Goal: Task Accomplishment & Management: Manage account settings

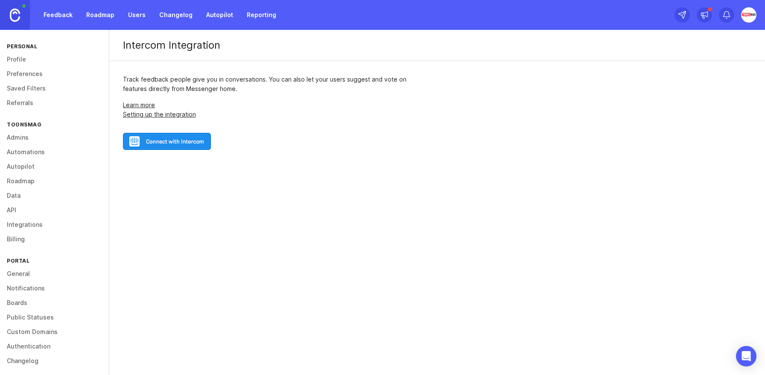
click at [15, 10] on img at bounding box center [15, 15] width 10 height 13
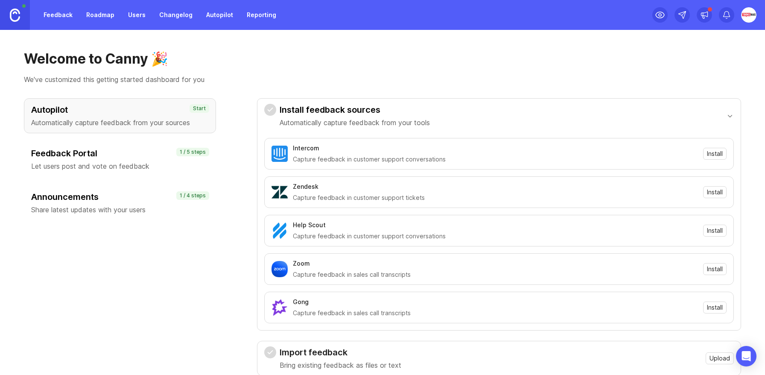
click at [138, 115] on h3 "Autopilot" at bounding box center [120, 110] width 178 height 12
click at [117, 158] on h3 "Feedback Portal" at bounding box center [120, 153] width 178 height 12
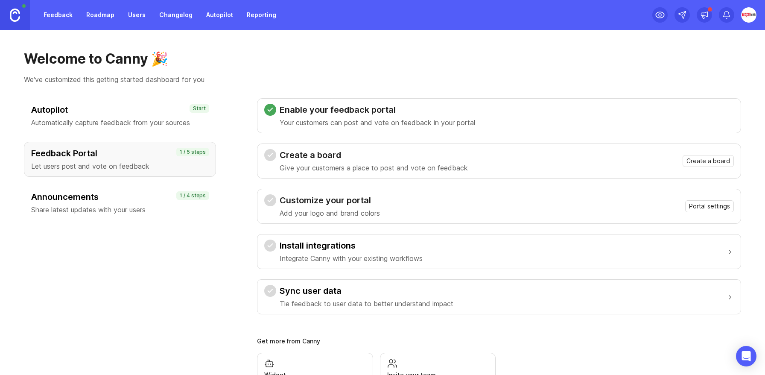
click at [144, 196] on h3 "Announcements" at bounding box center [120, 197] width 178 height 12
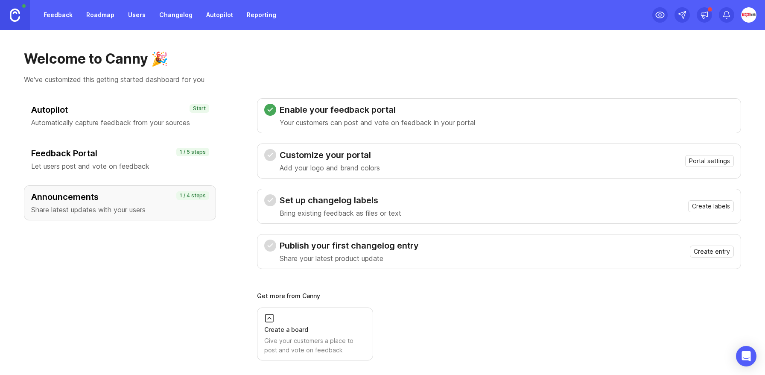
click at [714, 162] on span "Portal settings" at bounding box center [709, 161] width 41 height 9
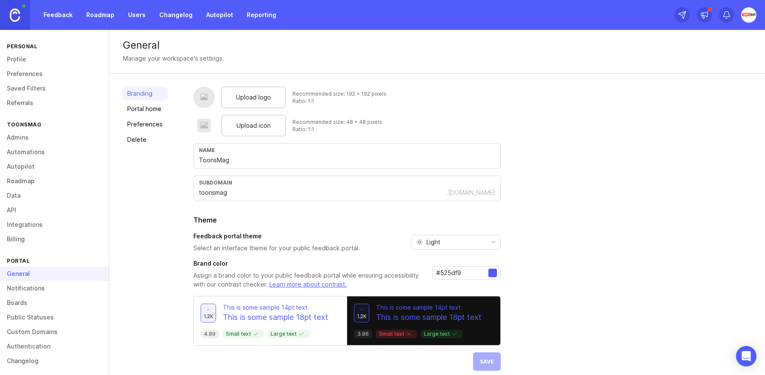
scroll to position [8, 0]
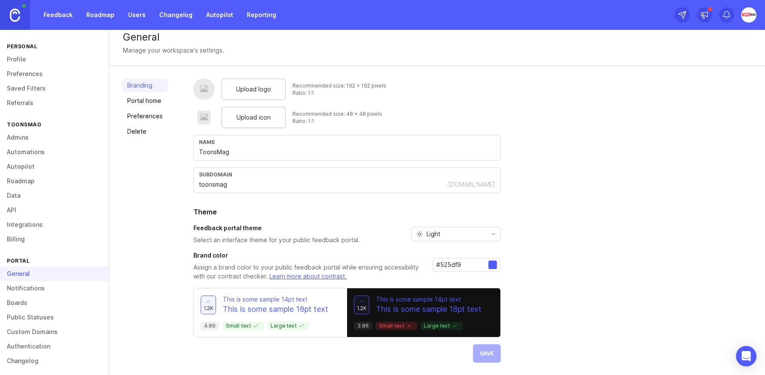
click at [151, 101] on link "Portal home" at bounding box center [145, 101] width 46 height 14
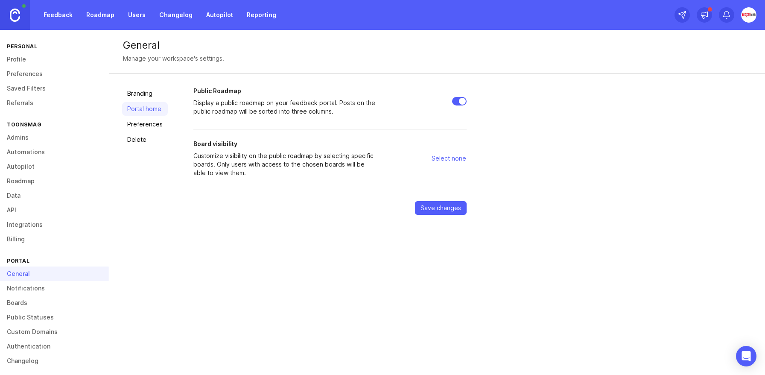
click at [140, 127] on link "Preferences" at bounding box center [145, 124] width 46 height 14
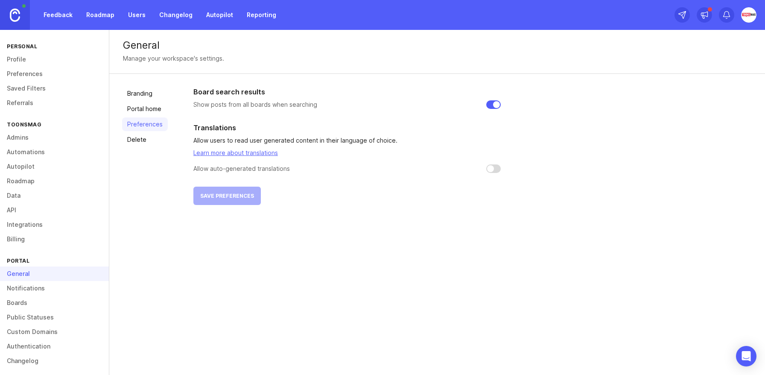
click at [140, 108] on link "Portal home" at bounding box center [145, 109] width 46 height 14
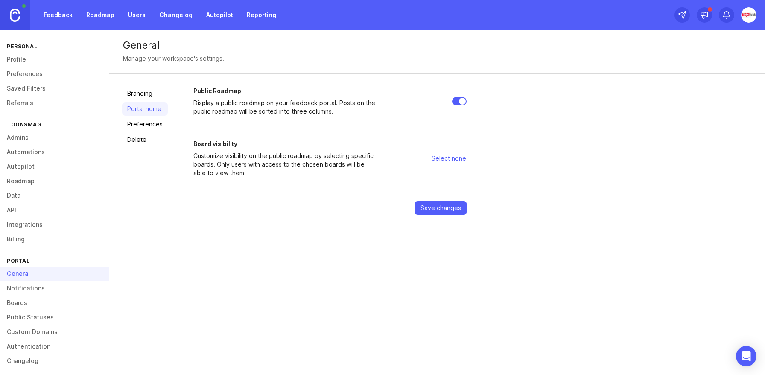
click at [143, 93] on link "Branding" at bounding box center [145, 94] width 46 height 14
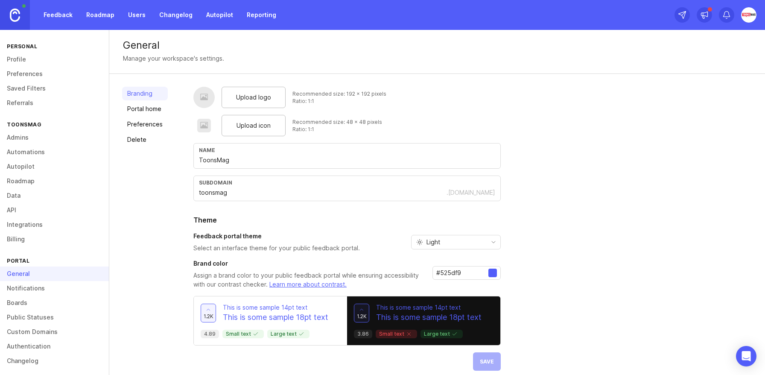
click at [225, 191] on input "toonsmag" at bounding box center [323, 192] width 248 height 9
click at [556, 170] on div "Upload logo Recommended size: 192 x 192 pixels Ratio: 1:1 Upload icon Recommend…" at bounding box center [472, 229] width 559 height 284
click at [222, 156] on input "ToonsMag" at bounding box center [347, 159] width 296 height 9
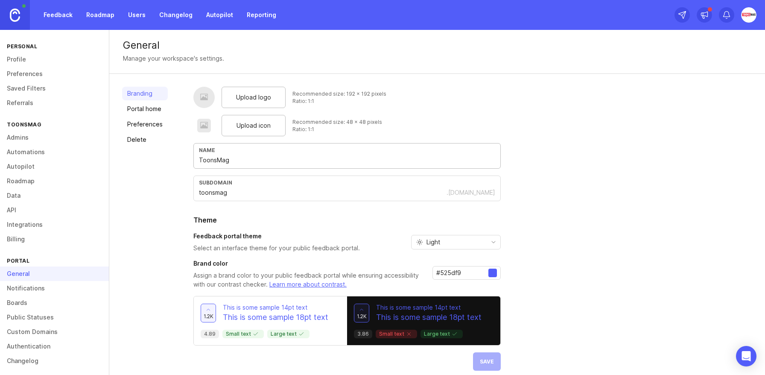
click at [216, 157] on input "ToonsMag" at bounding box center [347, 159] width 296 height 9
type input "Toons Mag"
click at [484, 362] on span "Save" at bounding box center [487, 361] width 14 height 6
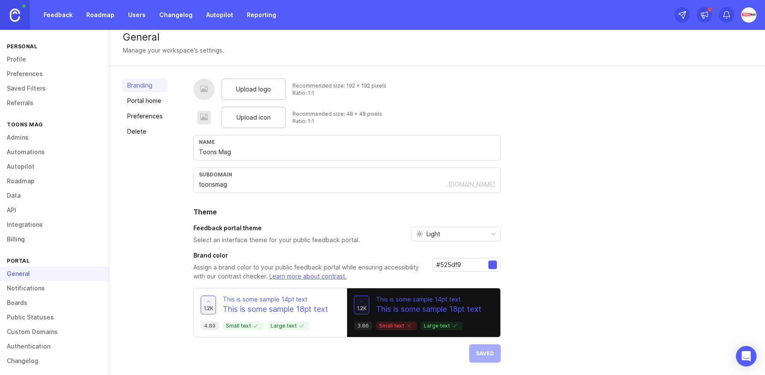
click at [141, 99] on link "Portal home" at bounding box center [145, 101] width 46 height 14
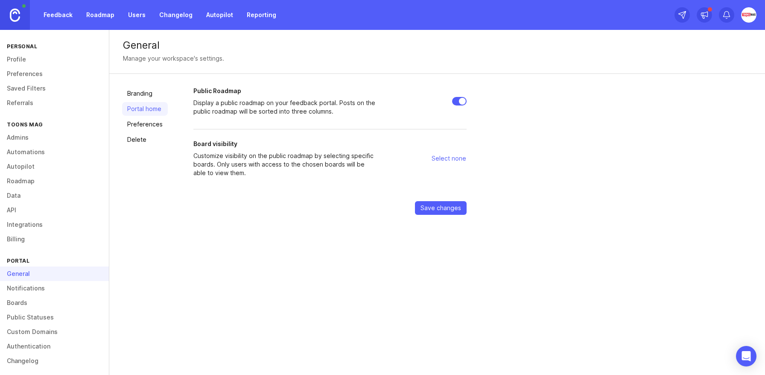
click at [441, 158] on span "Select none" at bounding box center [449, 158] width 35 height 9
click at [454, 159] on span "Select none" at bounding box center [449, 158] width 35 height 9
click at [447, 164] on button "Select none" at bounding box center [448, 159] width 35 height 14
click at [149, 126] on link "Preferences" at bounding box center [145, 124] width 46 height 14
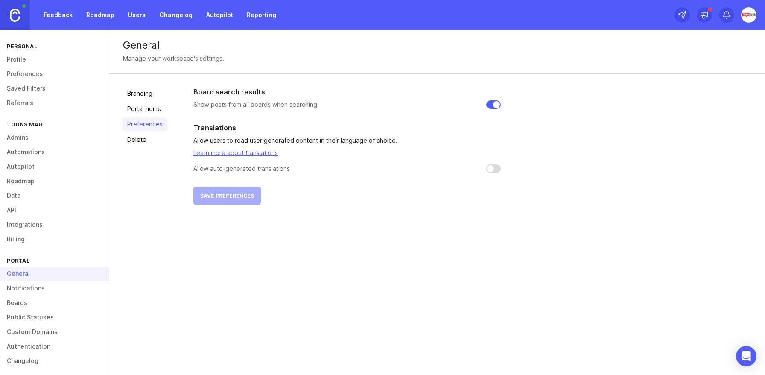
click at [491, 169] on input "checkbox" at bounding box center [493, 168] width 15 height 9
checkbox input "false"
click at [155, 110] on link "Portal home" at bounding box center [145, 109] width 46 height 14
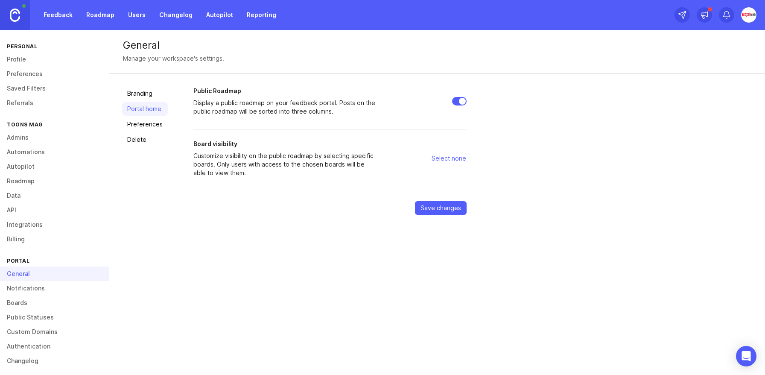
click at [445, 157] on span "Select none" at bounding box center [449, 158] width 35 height 9
click at [153, 124] on link "Preferences" at bounding box center [145, 124] width 46 height 14
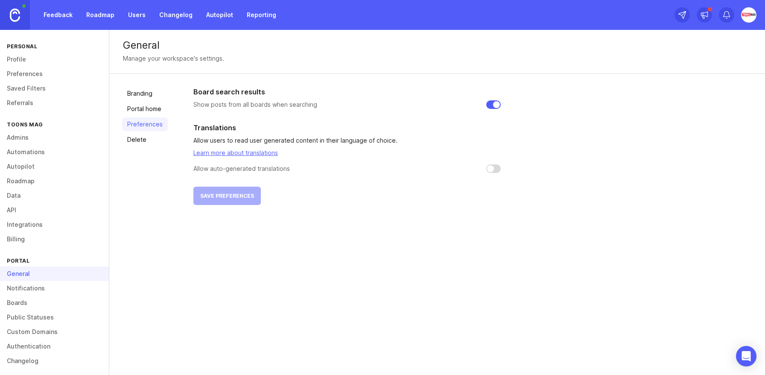
click at [23, 293] on link "Notifications" at bounding box center [54, 288] width 109 height 15
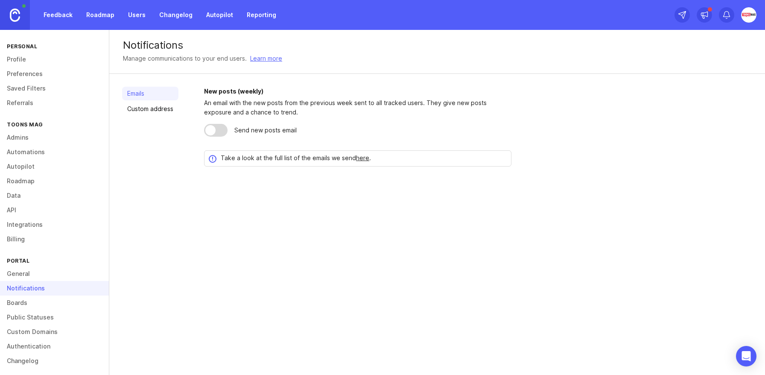
click at [211, 128] on div at bounding box center [210, 130] width 10 height 10
click at [154, 110] on link "Custom address" at bounding box center [150, 109] width 56 height 14
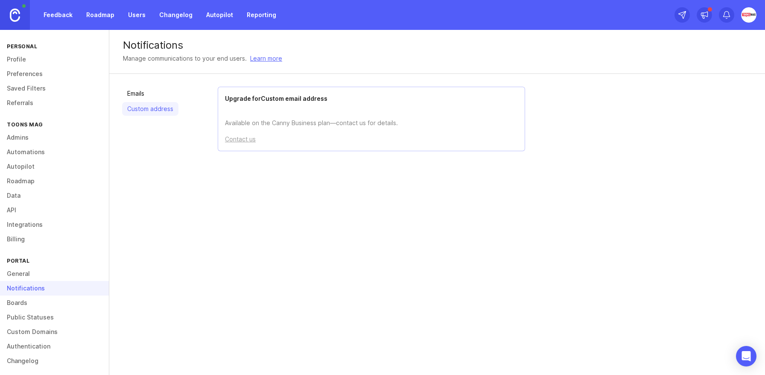
click at [239, 117] on p "Available on the Canny Business plan—contact us for details." at bounding box center [371, 116] width 293 height 23
click at [248, 119] on p "Available on the Canny Business plan—contact us for details." at bounding box center [371, 116] width 293 height 23
click at [20, 303] on link "Boards" at bounding box center [54, 302] width 109 height 15
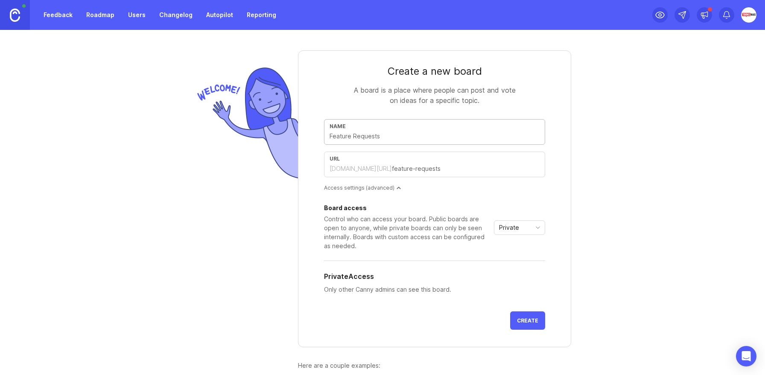
type input "T"
type input "t"
type input "To"
type input "to"
type input "Too"
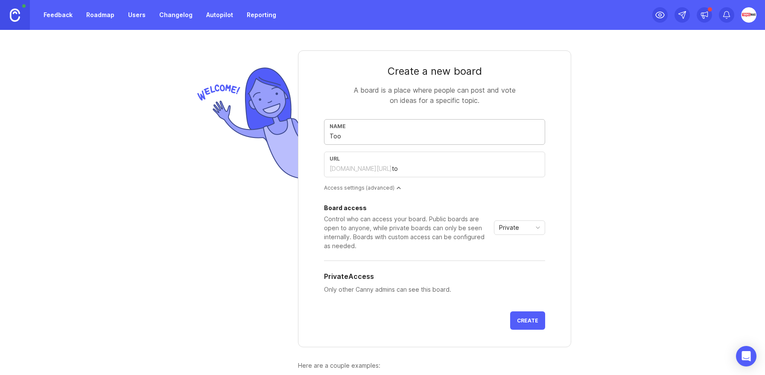
type input "too"
type input "Toon"
type input "toon"
type input "Toons"
type input "toons"
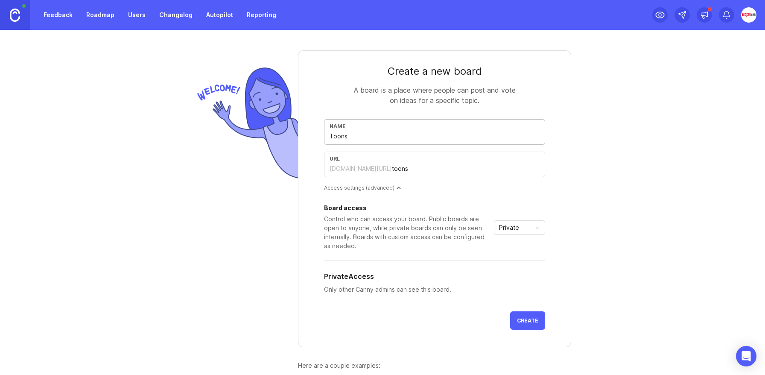
type input "Toons M"
type input "toons-m"
type input "Toons Ma"
type input "toons-ma"
type input "Toons Mag"
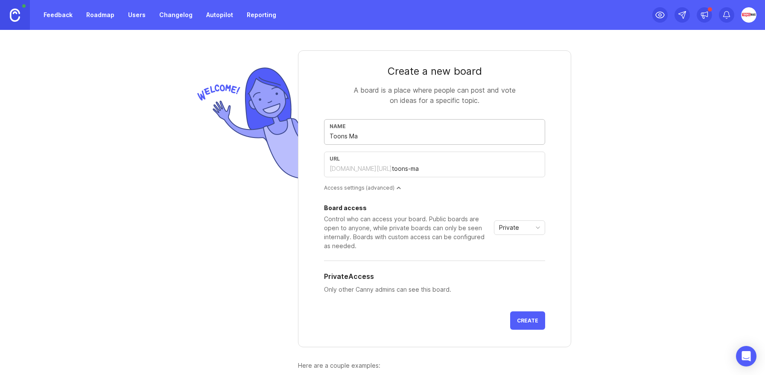
type input "toons-mag"
type input "Toons Mag N"
type input "toons-mag-n"
type input "Toons Mag Now"
type input "toons-mag-now"
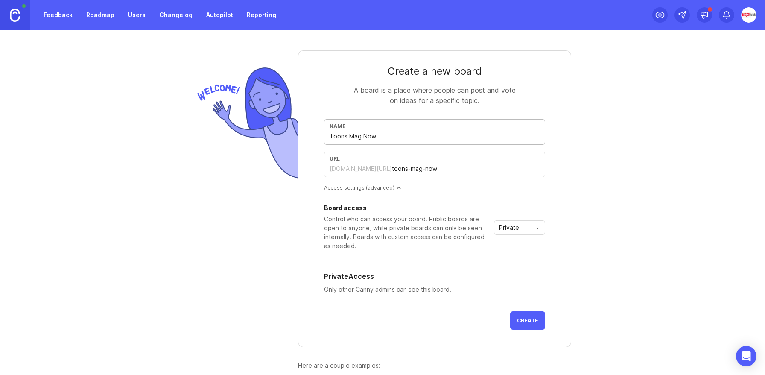
type input "Toons Mag Now F"
type input "toons-mag-now-f"
type input "Toons Mag Now Fe"
type input "toons-mag-now-fe"
type input "Toons Mag Now Fea"
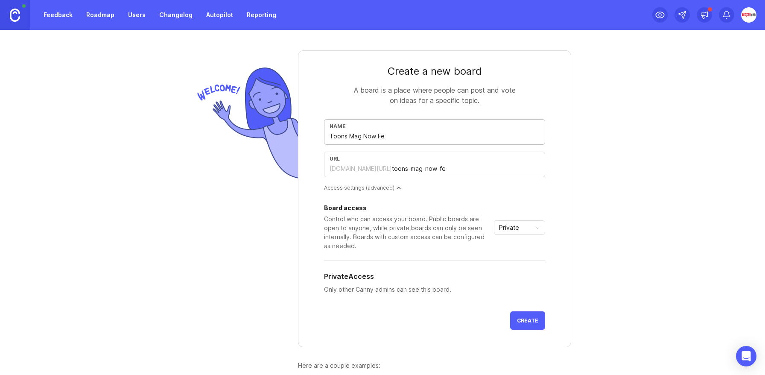
type input "toons-mag-now-fea"
type input "Toons Mag Now Features"
type input "toons-mag-now-features"
type input "Toons Mag Now Features"
click at [392, 189] on div "Access settings (advanced)" at bounding box center [434, 187] width 221 height 7
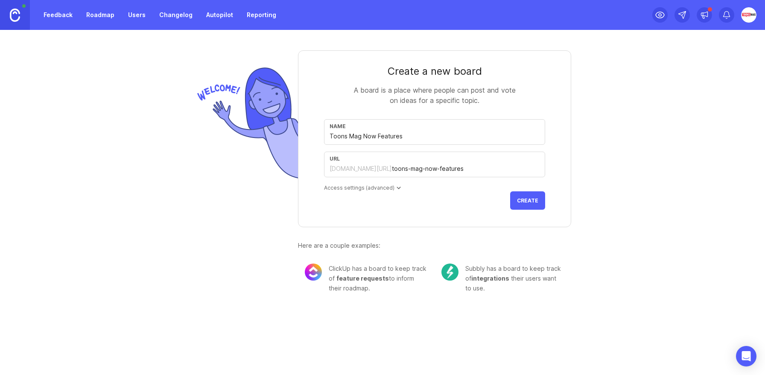
click at [392, 189] on div "Access settings (advanced)" at bounding box center [434, 187] width 221 height 7
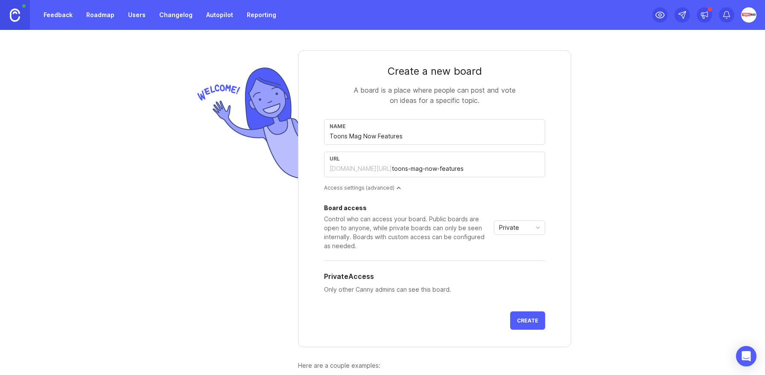
click at [527, 320] on span "Create" at bounding box center [527, 320] width 21 height 6
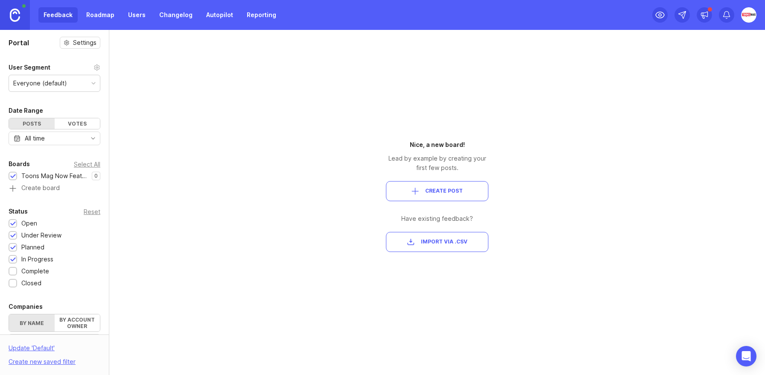
click at [82, 328] on label "By account owner" at bounding box center [78, 322] width 46 height 17
click at [9, 314] on input "By account owner" at bounding box center [9, 314] width 0 height 0
click at [34, 324] on label "By name" at bounding box center [32, 322] width 46 height 17
click at [9, 314] on input "By name" at bounding box center [9, 314] width 0 height 0
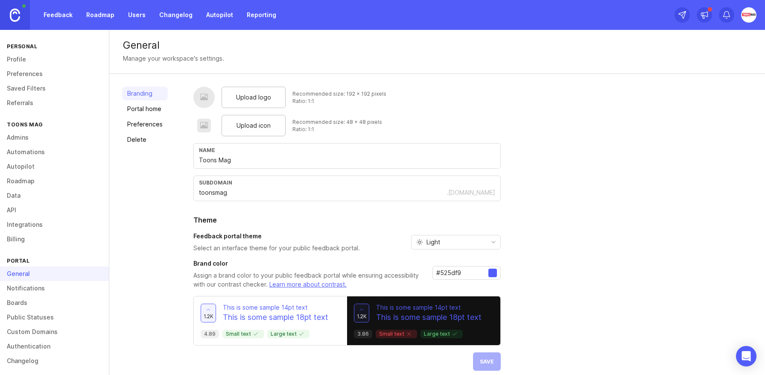
click at [18, 138] on link "Admins" at bounding box center [54, 137] width 109 height 15
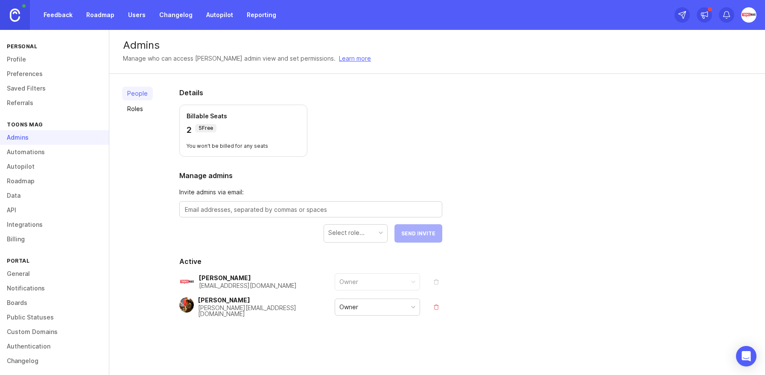
click at [20, 148] on link "Automations" at bounding box center [54, 152] width 109 height 15
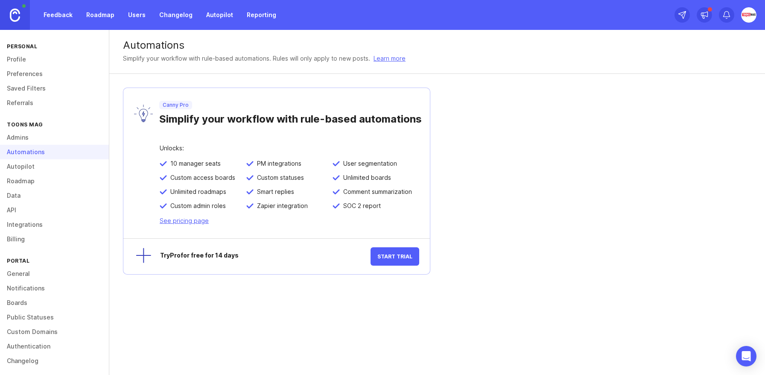
click at [20, 169] on link "Autopilot" at bounding box center [54, 166] width 109 height 15
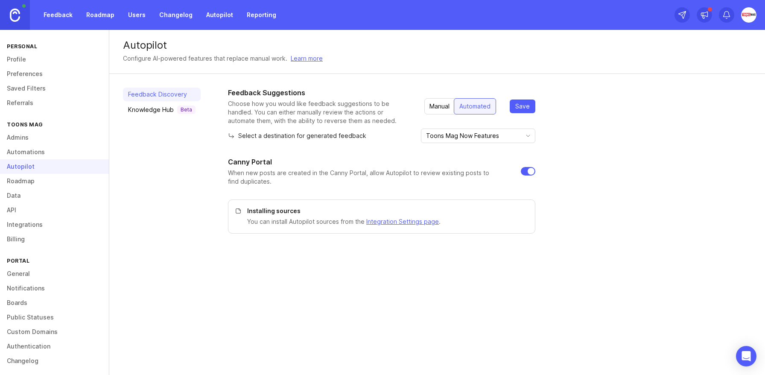
click at [155, 108] on div "Knowledge Hub Beta" at bounding box center [161, 109] width 67 height 9
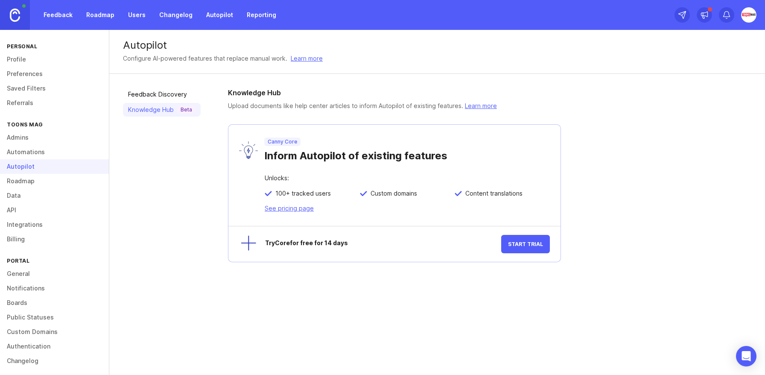
click at [156, 92] on link "Feedback Discovery" at bounding box center [162, 95] width 78 height 14
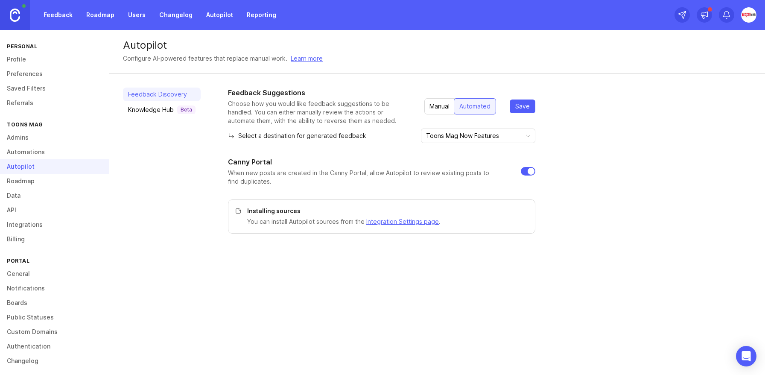
click at [519, 104] on span "Save" at bounding box center [522, 106] width 15 height 9
click at [505, 139] on input "Toons Mag Now Features" at bounding box center [473, 135] width 94 height 9
click at [589, 117] on div "Feedback Suggestions Choose how you would like feedback suggestions to be handl…" at bounding box center [489, 161] width 523 height 146
click at [18, 182] on link "Roadmap" at bounding box center [54, 181] width 109 height 15
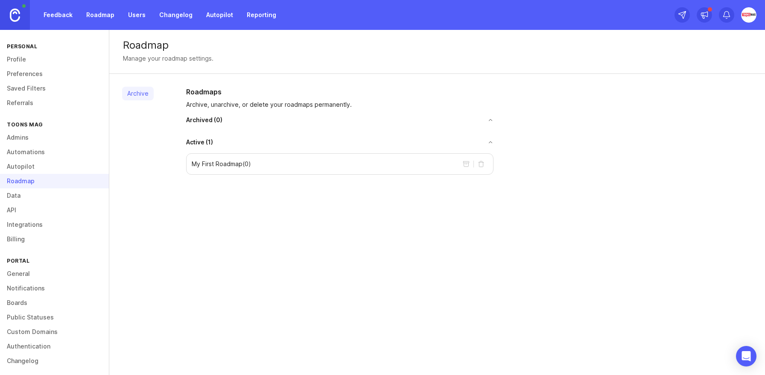
click at [236, 146] on div "Active ( 1 ) My First Roadmap ( 0 )" at bounding box center [339, 156] width 307 height 37
click at [201, 142] on span "Active ( 1 )" at bounding box center [199, 142] width 27 height 9
click at [228, 164] on p "My First Roadmap ( 0 )" at bounding box center [221, 164] width 59 height 9
click at [18, 195] on link "Data" at bounding box center [54, 195] width 109 height 15
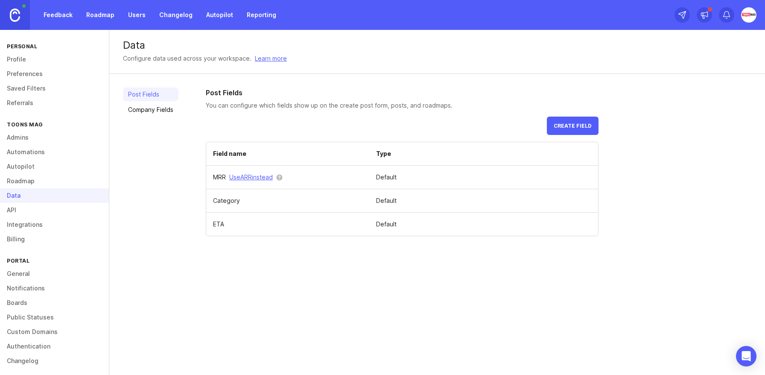
click at [14, 140] on link "Admins" at bounding box center [54, 137] width 109 height 15
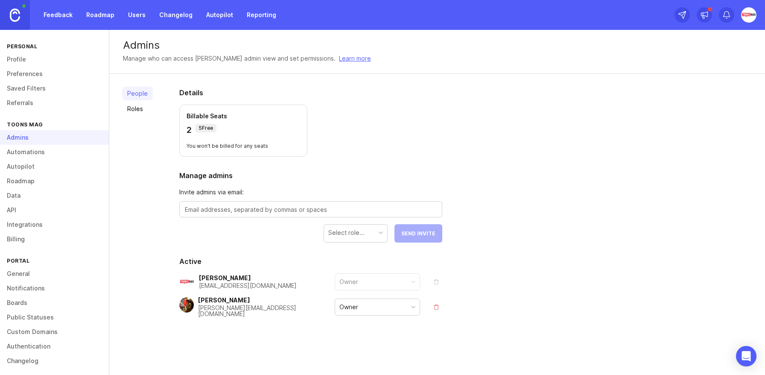
click at [15, 156] on link "Automations" at bounding box center [54, 152] width 109 height 15
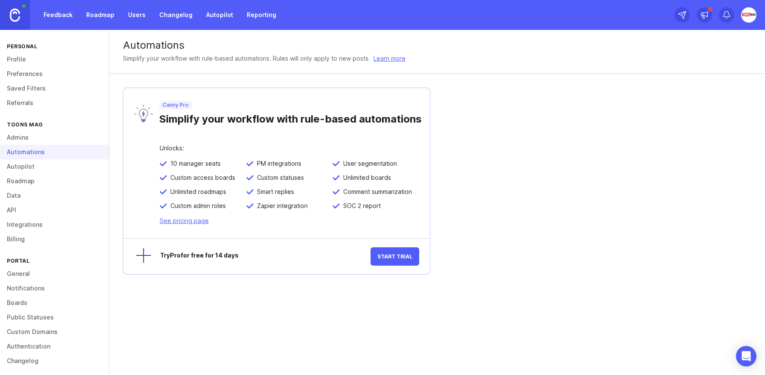
click at [15, 172] on link "Autopilot" at bounding box center [54, 166] width 109 height 15
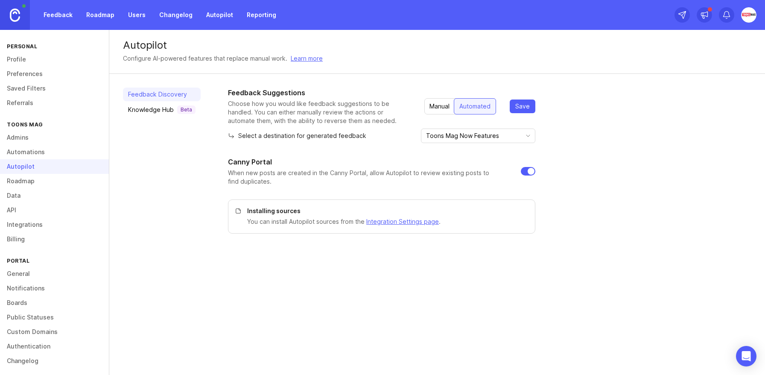
click at [16, 183] on link "Roadmap" at bounding box center [54, 181] width 109 height 15
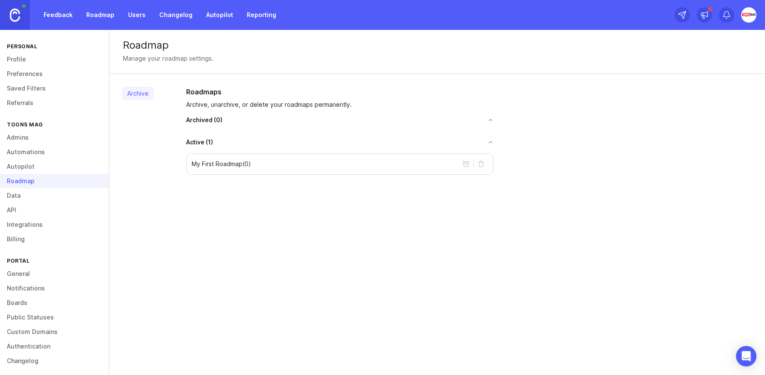
click at [19, 201] on link "Data" at bounding box center [54, 195] width 109 height 15
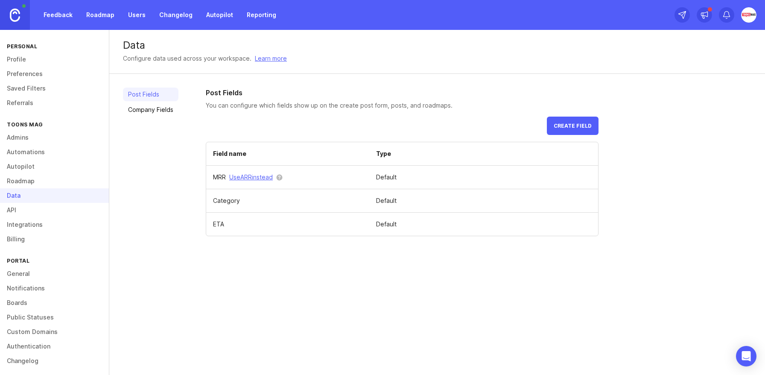
click at [166, 108] on link "Company Fields" at bounding box center [150, 110] width 55 height 14
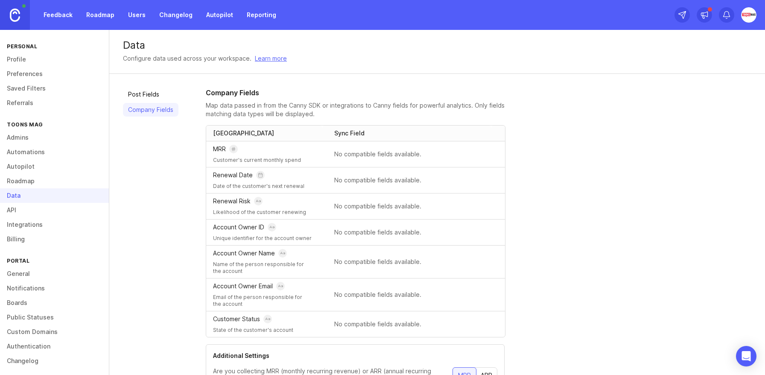
scroll to position [67, 0]
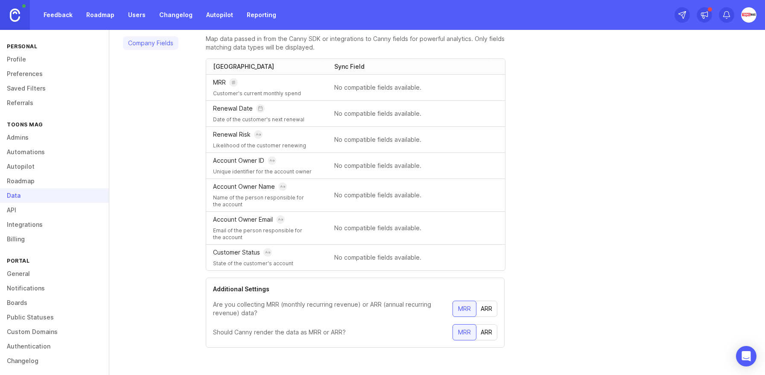
click at [19, 209] on link "API" at bounding box center [54, 210] width 109 height 15
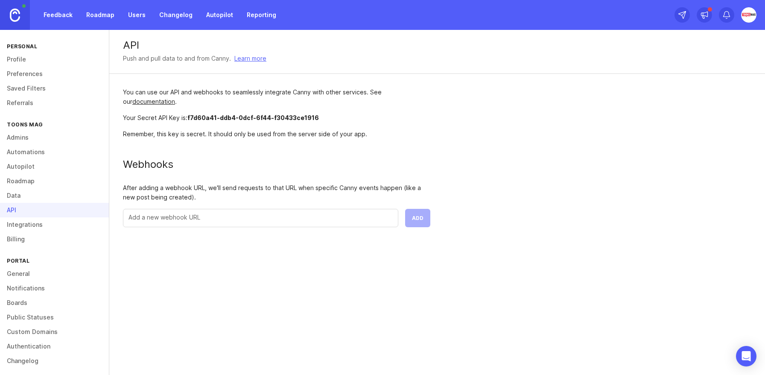
click at [34, 227] on link "Integrations" at bounding box center [54, 224] width 109 height 15
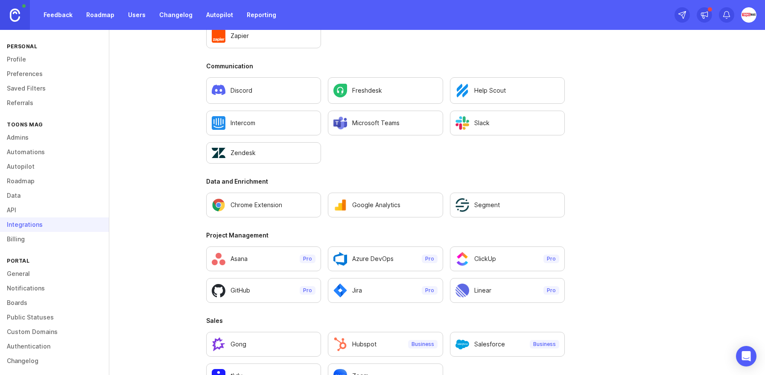
scroll to position [532, 0]
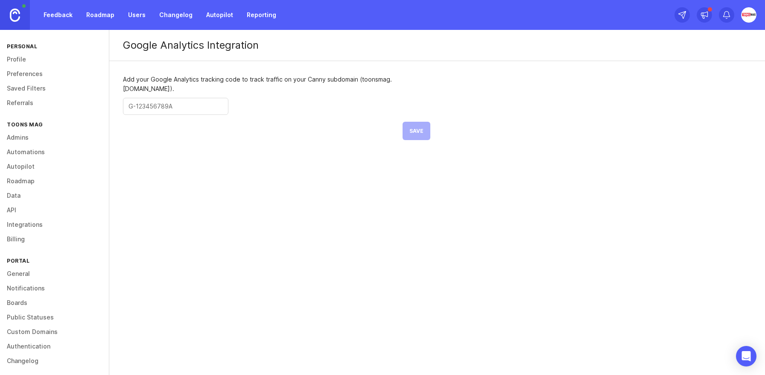
scroll to position [4, 0]
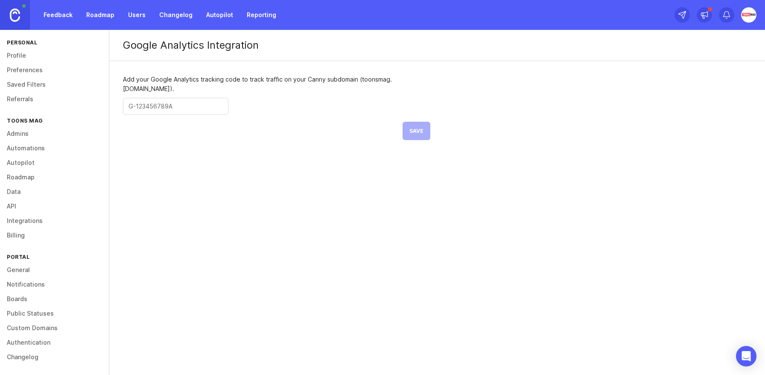
click at [23, 329] on link "Custom Domains" at bounding box center [54, 328] width 109 height 15
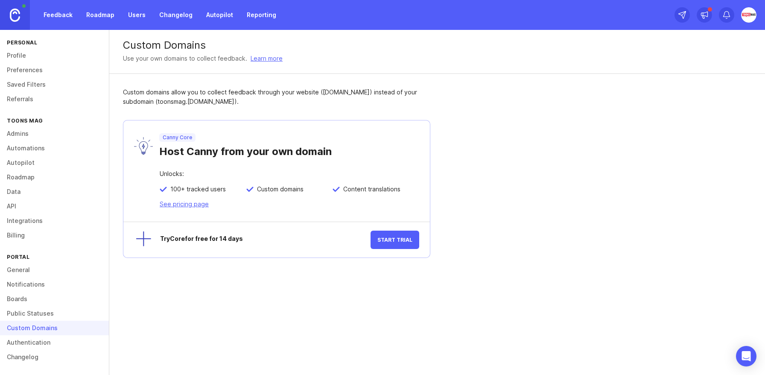
click at [23, 344] on link "Authentication" at bounding box center [54, 342] width 109 height 15
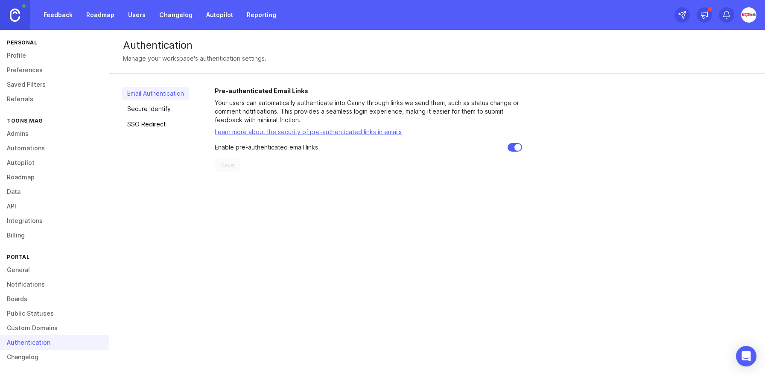
click at [165, 110] on link "Secure Identify" at bounding box center [155, 109] width 67 height 14
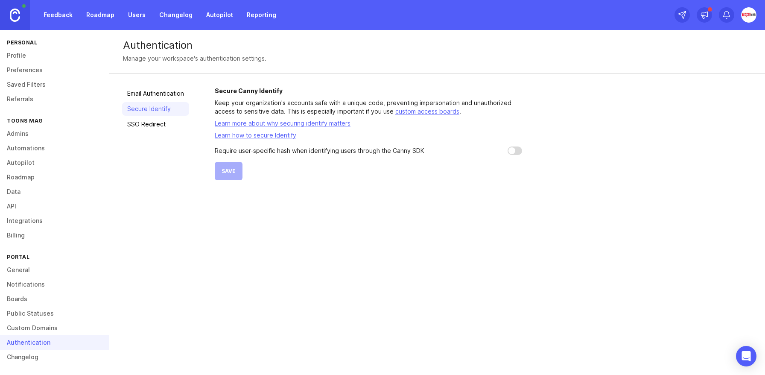
click at [152, 122] on link "SSO Redirect" at bounding box center [155, 124] width 67 height 14
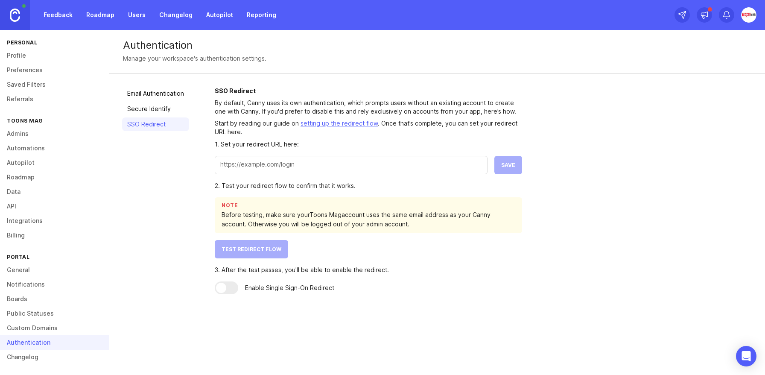
click at [25, 356] on link "Changelog" at bounding box center [54, 357] width 109 height 15
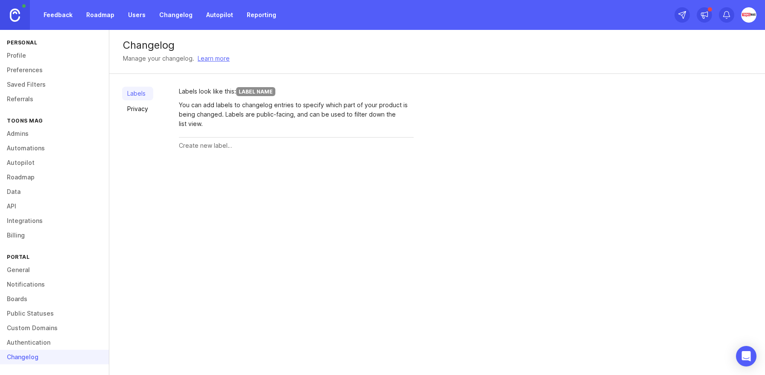
click at [20, 55] on link "Profile" at bounding box center [54, 55] width 109 height 15
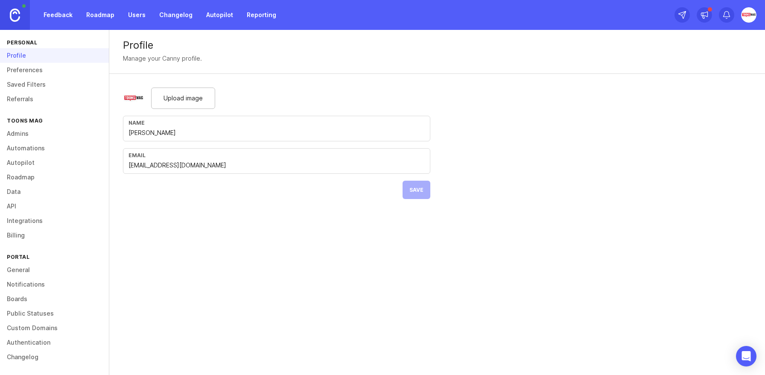
click at [104, 14] on link "Roadmap" at bounding box center [100, 14] width 38 height 15
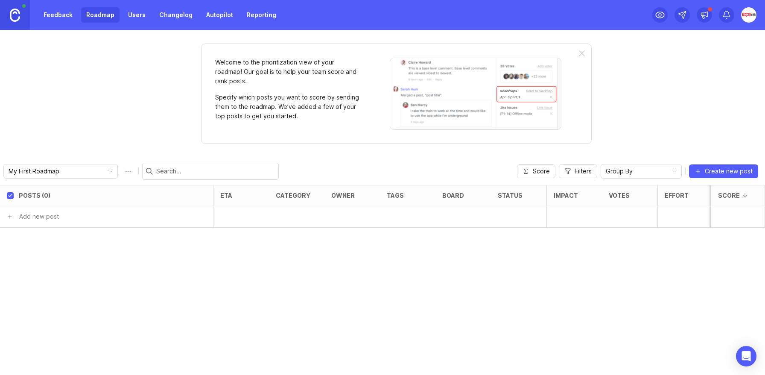
click at [139, 13] on link "Users" at bounding box center [137, 14] width 28 height 15
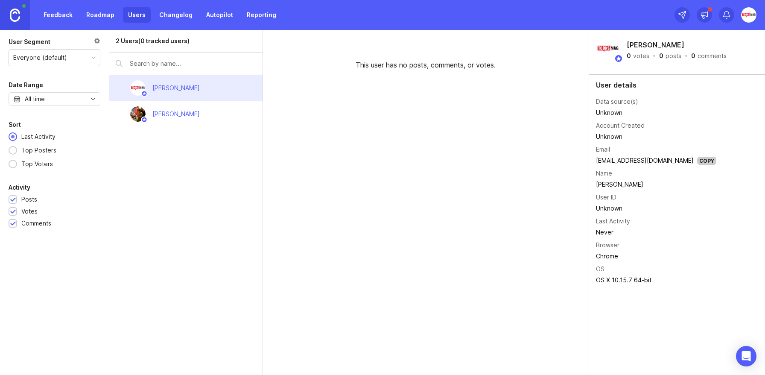
click at [176, 18] on link "Changelog" at bounding box center [176, 14] width 44 height 15
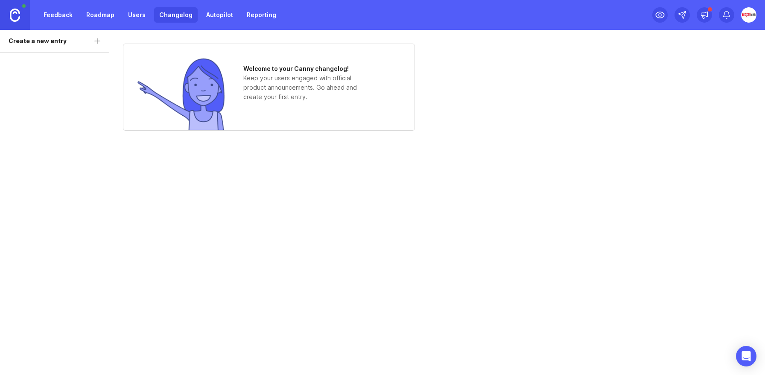
click at [219, 14] on link "Autopilot" at bounding box center [219, 14] width 37 height 15
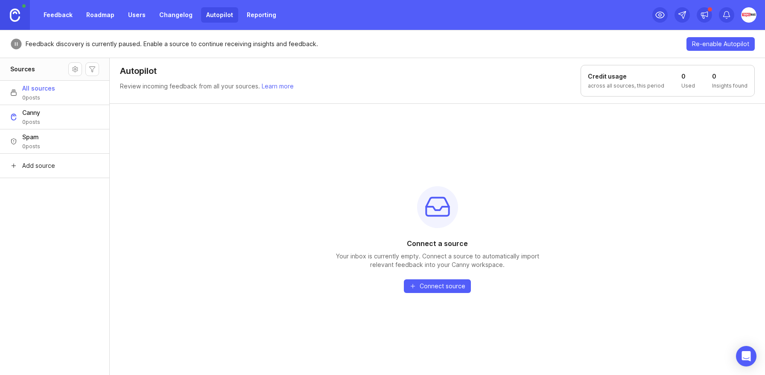
click at [701, 44] on span "Re-enable Autopilot" at bounding box center [720, 44] width 57 height 9
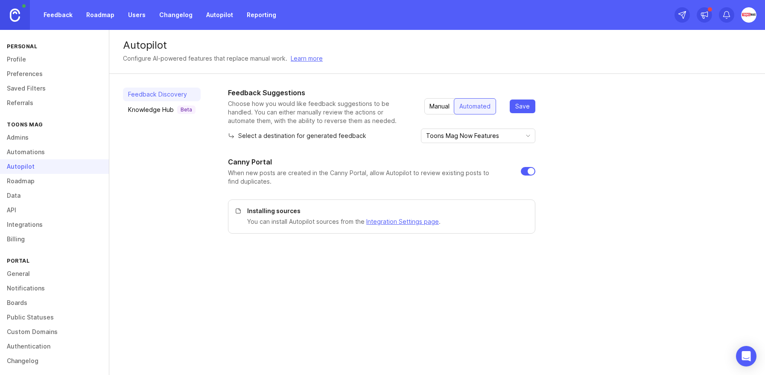
click at [258, 15] on link "Reporting" at bounding box center [262, 14] width 40 height 15
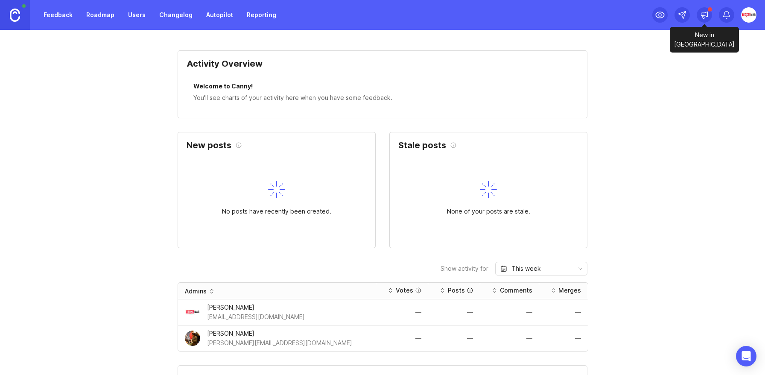
click at [706, 14] on icon at bounding box center [704, 15] width 9 height 9
click at [747, 16] on img at bounding box center [748, 14] width 15 height 15
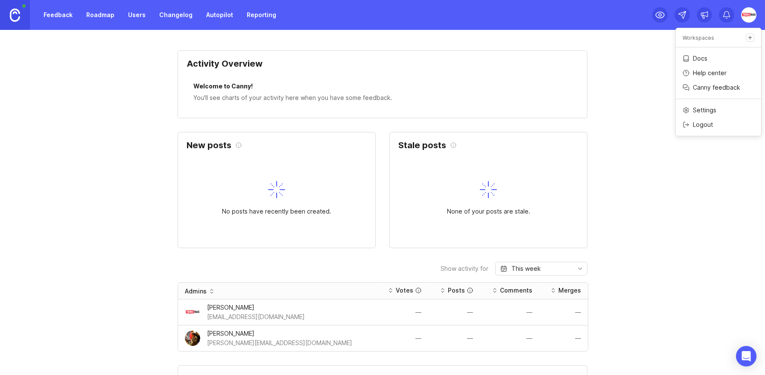
click at [55, 18] on link "Feedback" at bounding box center [57, 14] width 39 height 15
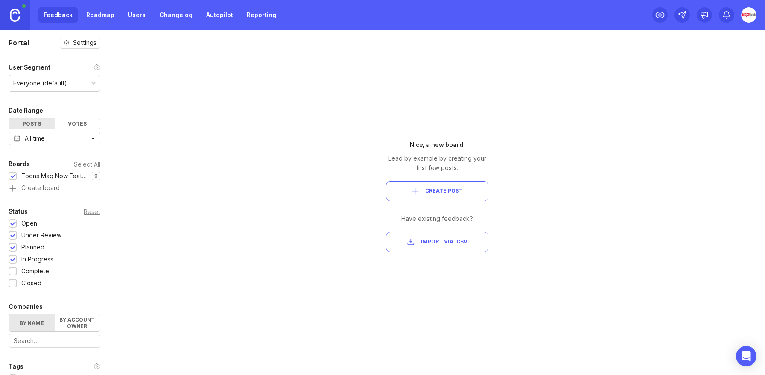
click at [15, 15] on img at bounding box center [15, 15] width 10 height 13
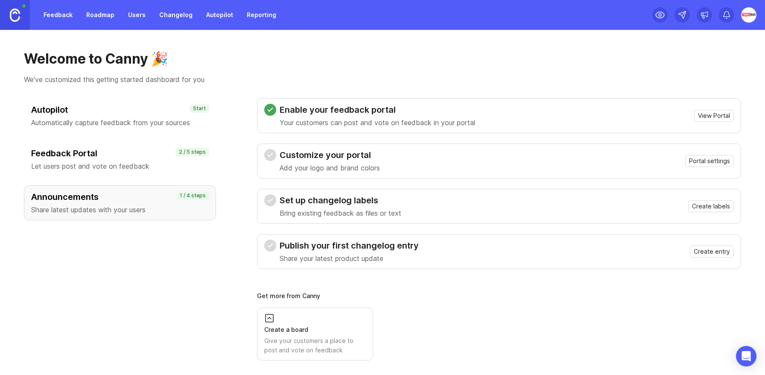
scroll to position [6, 0]
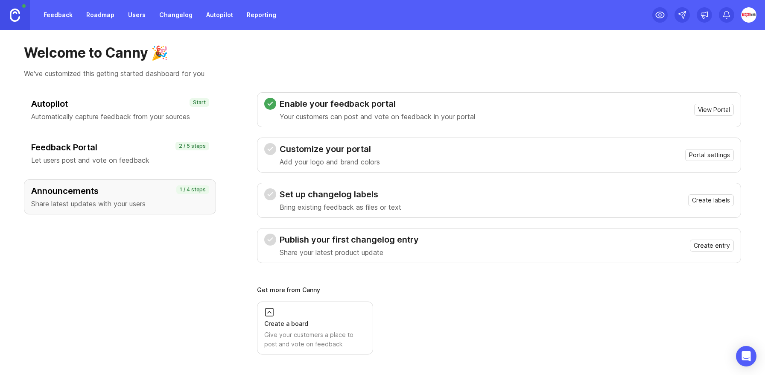
click at [128, 146] on h3 "Feedback Portal" at bounding box center [120, 147] width 178 height 12
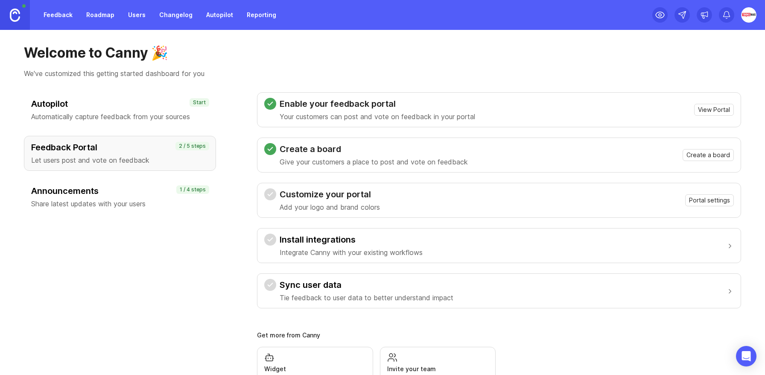
click at [401, 244] on h3 "Install integrations" at bounding box center [351, 239] width 143 height 12
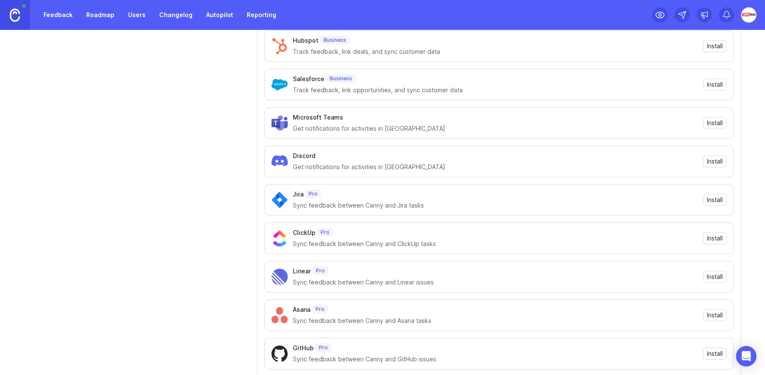
scroll to position [314, 0]
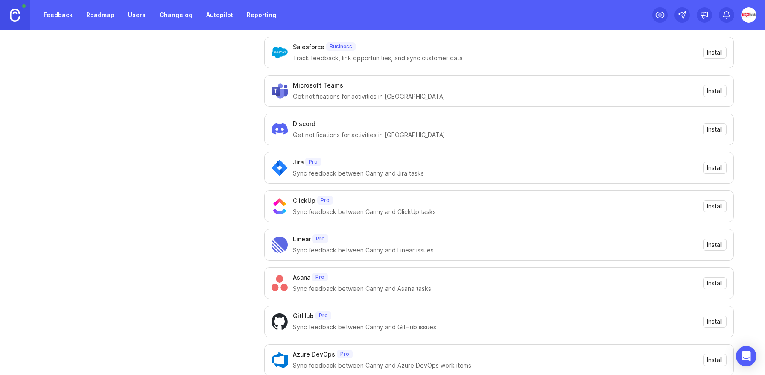
click at [717, 127] on span "Install" at bounding box center [715, 129] width 16 height 9
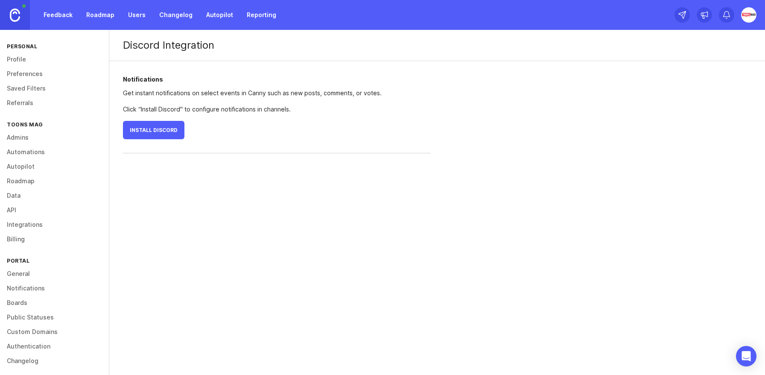
click at [160, 133] on button "Install Discord" at bounding box center [153, 130] width 61 height 18
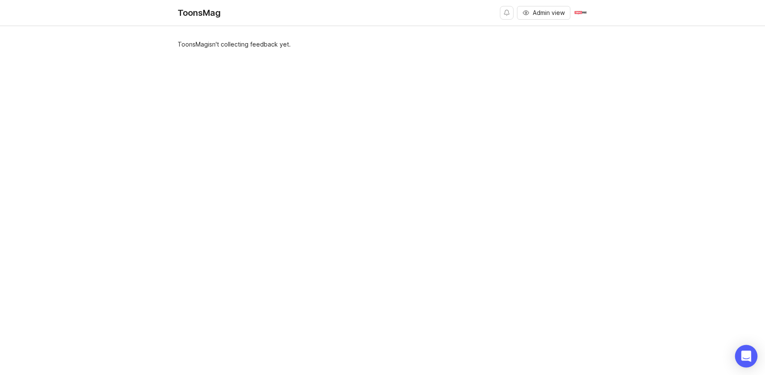
click at [743, 356] on icon "Open Intercom Messenger" at bounding box center [746, 355] width 10 height 11
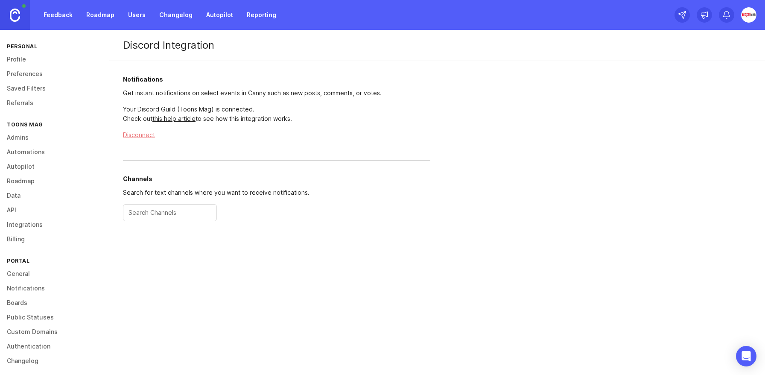
click at [188, 216] on input "text" at bounding box center [169, 212] width 83 height 9
click at [104, 18] on link "Roadmap" at bounding box center [100, 14] width 38 height 15
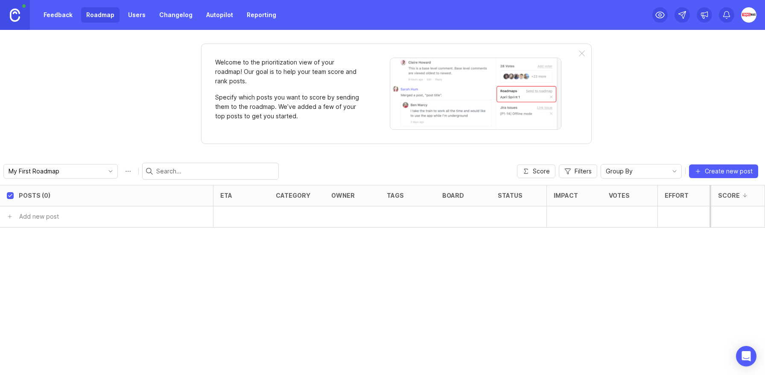
click at [133, 15] on link "Users" at bounding box center [137, 14] width 28 height 15
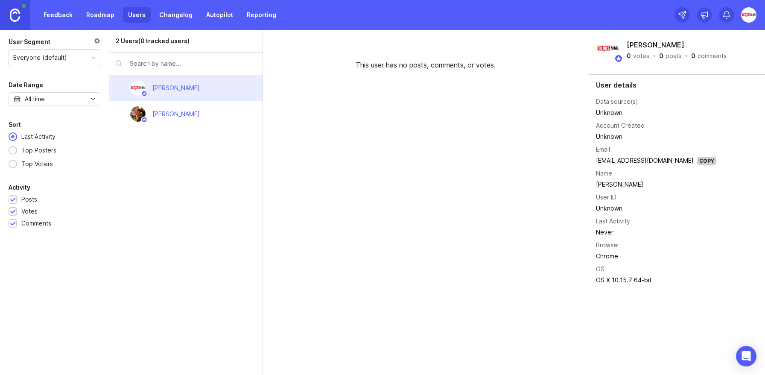
click at [165, 14] on link "Changelog" at bounding box center [176, 14] width 44 height 15
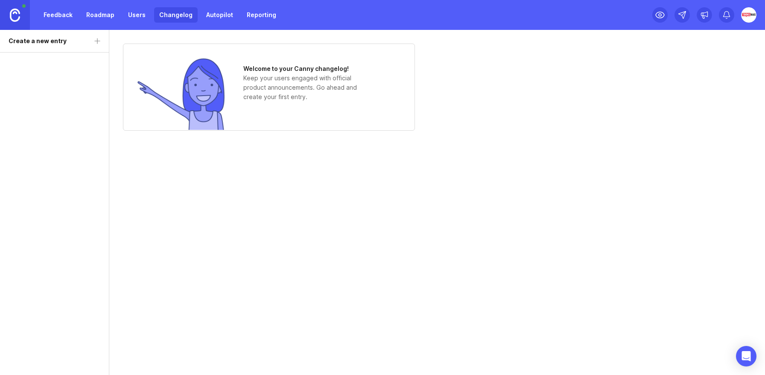
click at [193, 13] on div "Feedback Roadmap Users Changelog Autopilot Reporting" at bounding box center [159, 14] width 243 height 15
click at [216, 16] on link "Autopilot" at bounding box center [219, 14] width 37 height 15
click at [261, 15] on link "Reporting" at bounding box center [262, 14] width 40 height 15
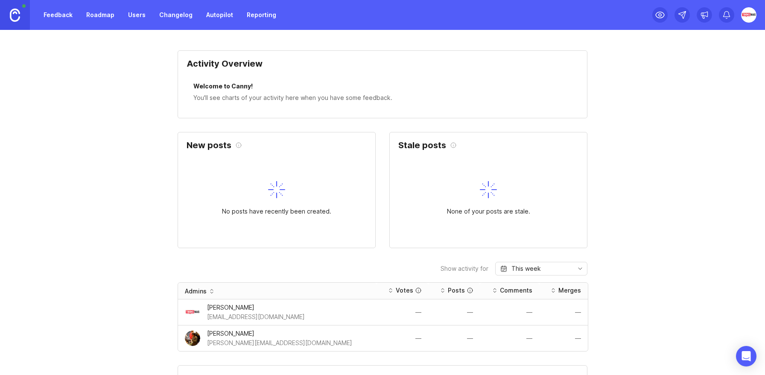
click at [210, 16] on link "Autopilot" at bounding box center [219, 14] width 37 height 15
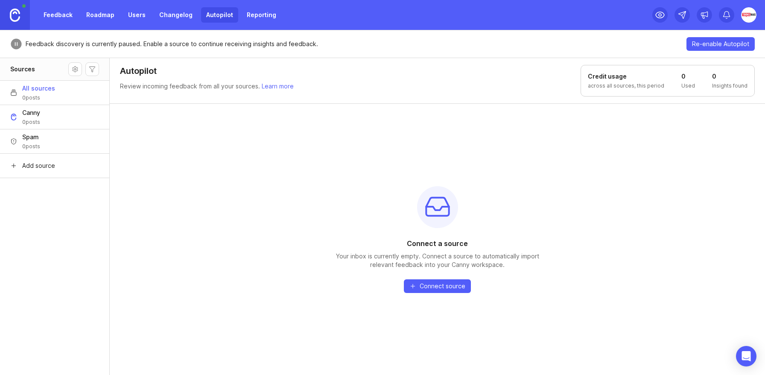
click at [53, 14] on link "Feedback" at bounding box center [57, 14] width 39 height 15
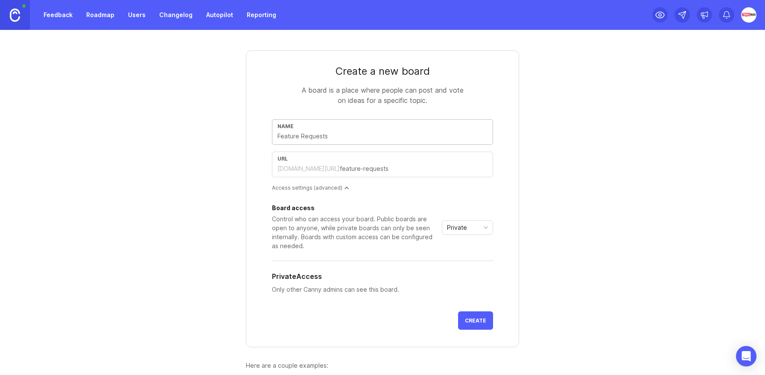
type input "T"
type input "t"
type input "R"
type input "r"
type input "Ro"
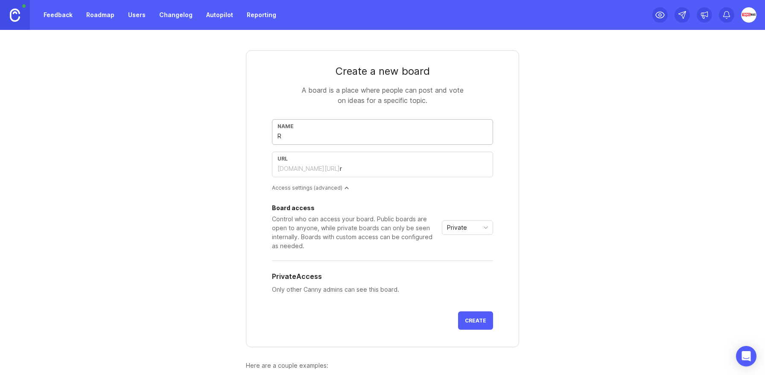
type input "ro"
type input "Roa"
type input "roa"
type input "Road"
type input "road"
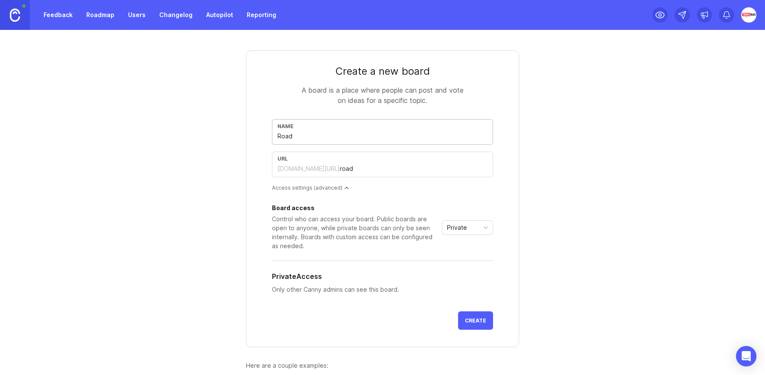
type input "Roadm"
type input "roadm"
type input "Roadmap"
type input "roadmap"
type input "Roadmap"
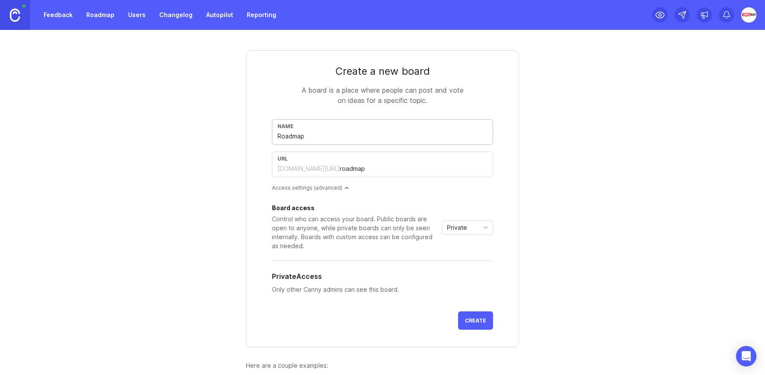
click at [502, 193] on form "Create a new board A board is a place where people can post and vote on ideas f…" at bounding box center [382, 198] width 273 height 297
click at [469, 228] on div "Private" at bounding box center [460, 228] width 37 height 14
click at [494, 200] on form "Create a new board A board is a place where people can post and vote on ideas f…" at bounding box center [382, 198] width 273 height 297
click at [475, 320] on span "Create" at bounding box center [475, 320] width 21 height 6
type input "T"
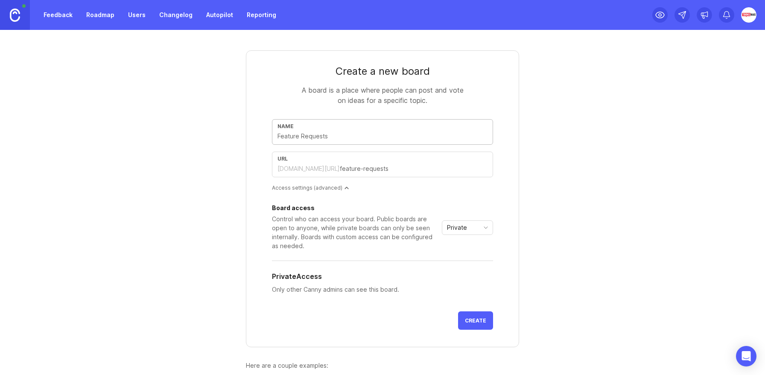
type input "t"
type input "Ti"
type input "ti"
type input "[PERSON_NAME]"
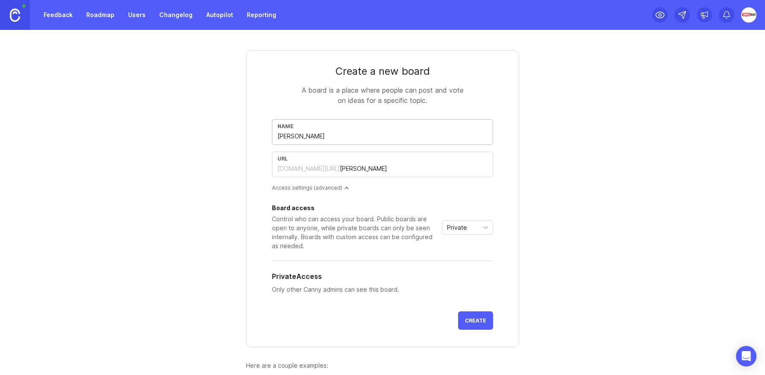
type input "Time"
type input "time"
type input "Timeline"
type input "timeline"
type input "Timeline"
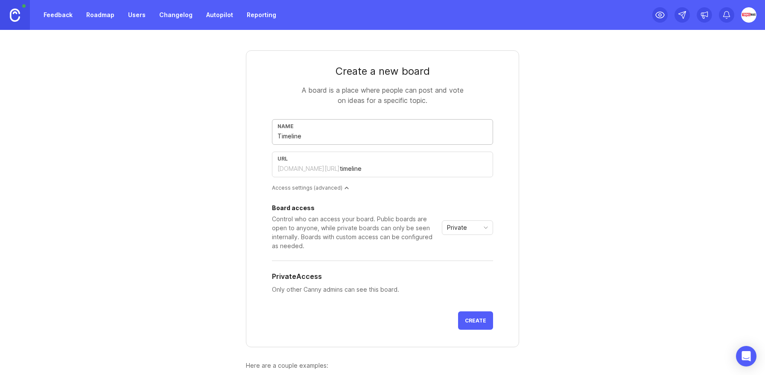
click at [464, 229] on span "Private" at bounding box center [457, 227] width 20 height 9
click at [459, 263] on li "Public" at bounding box center [467, 258] width 50 height 14
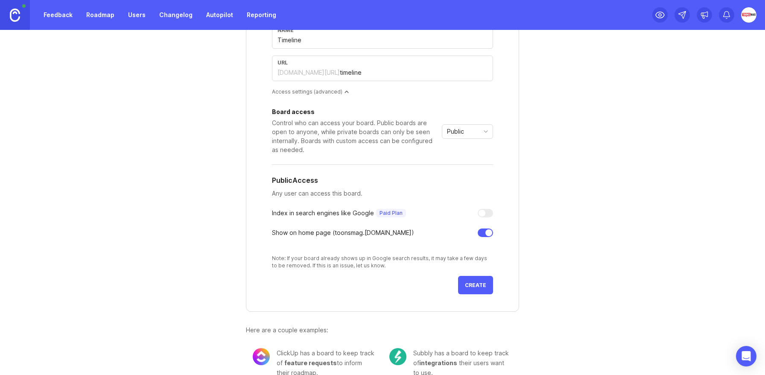
scroll to position [103, 0]
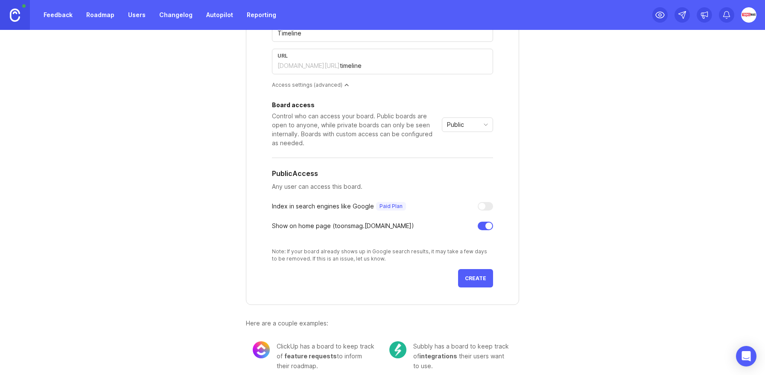
click at [483, 208] on div at bounding box center [482, 206] width 7 height 7
click at [475, 278] on span "Create" at bounding box center [475, 278] width 21 height 6
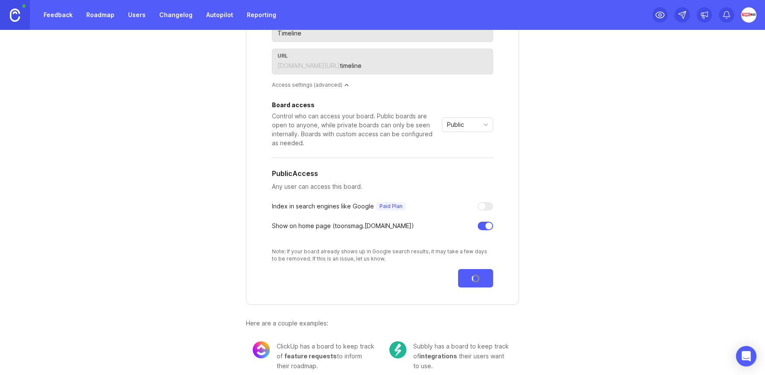
scroll to position [112, 0]
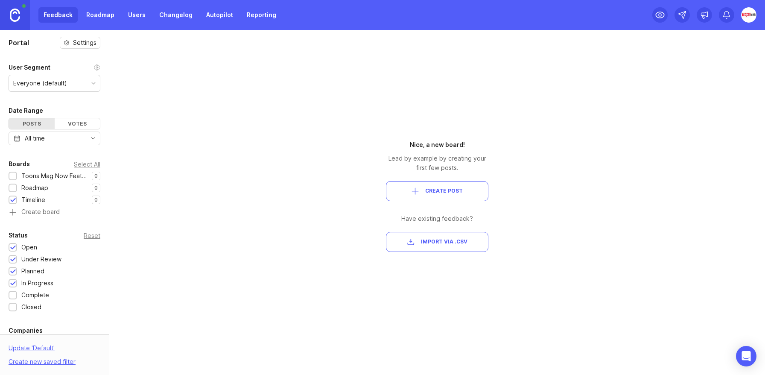
click at [50, 198] on div "Timeline 0 1" at bounding box center [55, 199] width 92 height 9
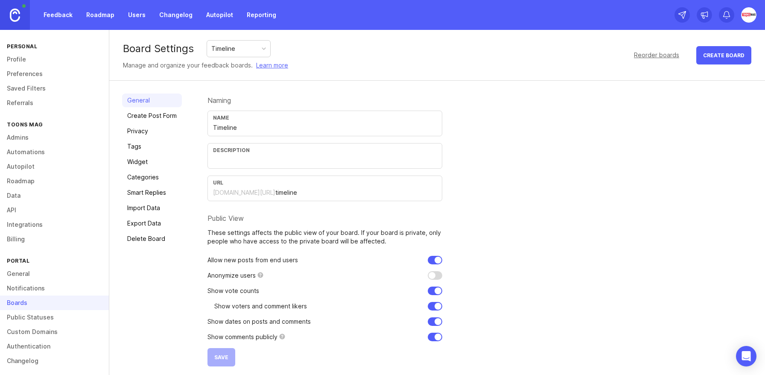
click at [163, 117] on link "Create Post Form" at bounding box center [152, 116] width 60 height 14
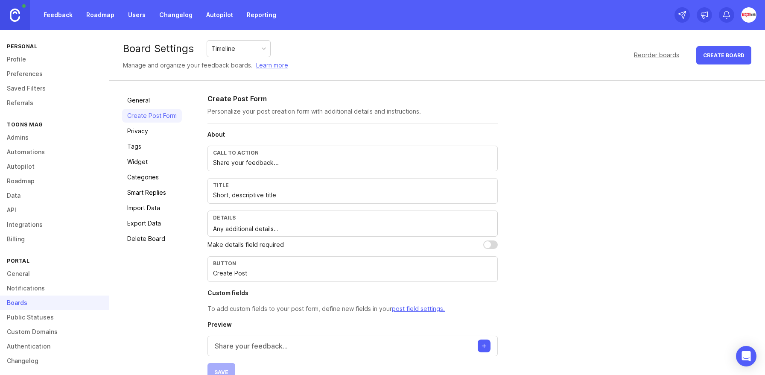
scroll to position [19, 0]
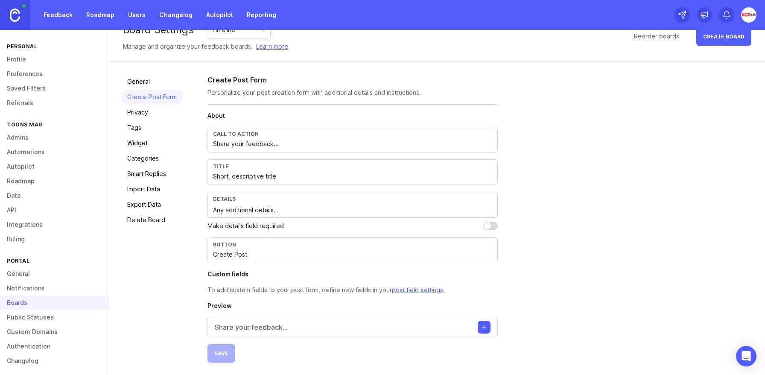
click at [134, 143] on link "Widget" at bounding box center [152, 143] width 60 height 14
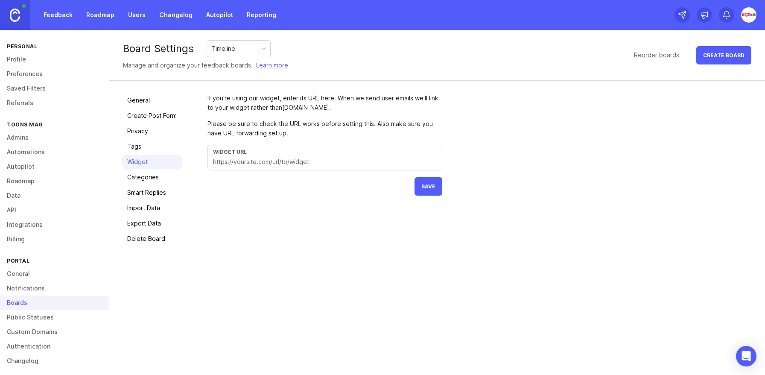
click at [253, 162] on input "text" at bounding box center [325, 161] width 224 height 9
click at [135, 150] on link "Tags" at bounding box center [152, 147] width 60 height 14
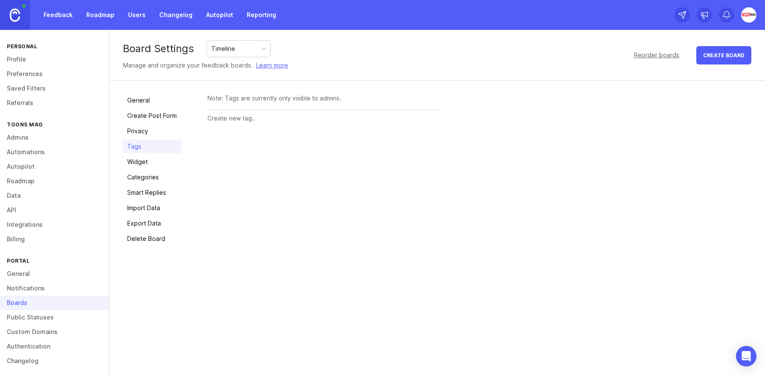
click at [252, 97] on div "Note: Tags are currently only visible to admins." at bounding box center [324, 97] width 235 height 9
click at [251, 45] on div "Timeline" at bounding box center [238, 49] width 63 height 16
click at [21, 274] on link "General" at bounding box center [54, 273] width 109 height 15
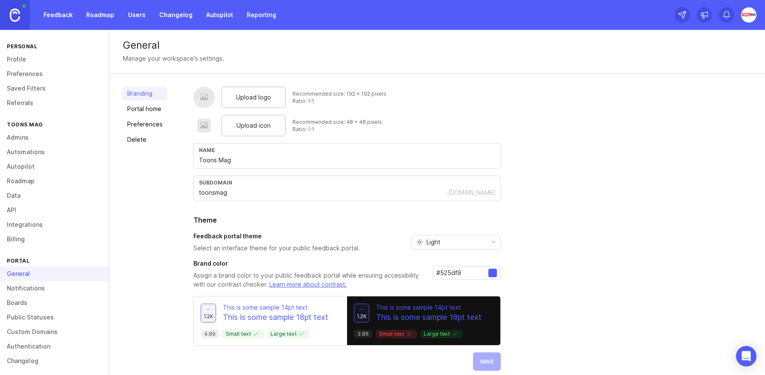
click at [17, 292] on link "Notifications" at bounding box center [54, 288] width 109 height 15
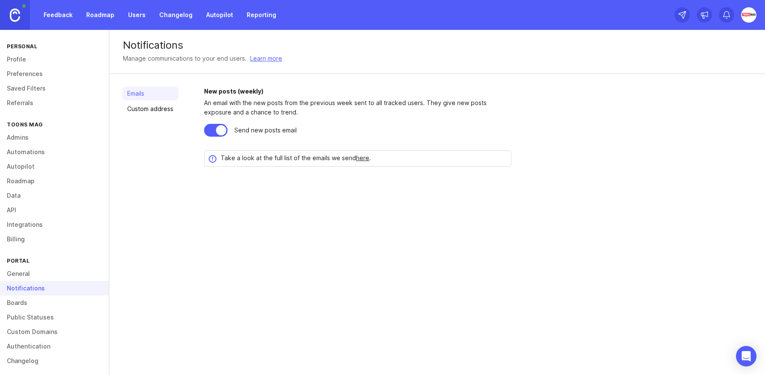
click at [21, 224] on link "Integrations" at bounding box center [54, 224] width 109 height 15
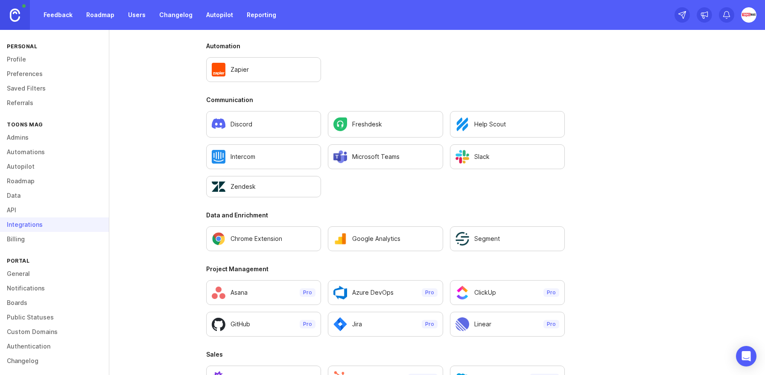
scroll to position [466, 0]
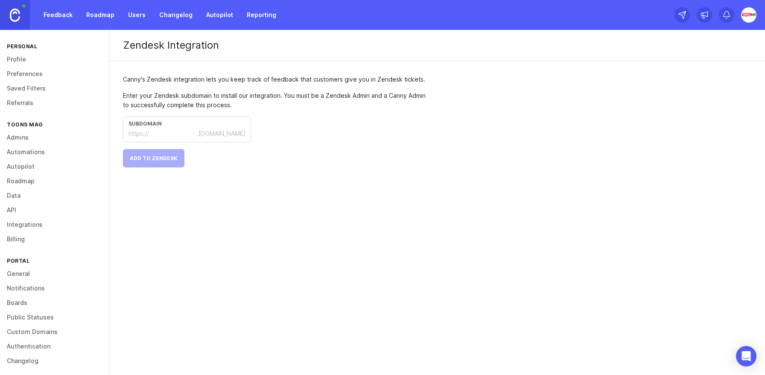
click at [138, 44] on div "Zendesk Integration" at bounding box center [437, 45] width 656 height 31
